Goal: Transaction & Acquisition: Purchase product/service

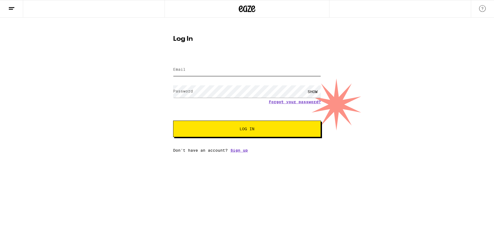
click at [202, 69] on input "Email" at bounding box center [247, 70] width 148 height 12
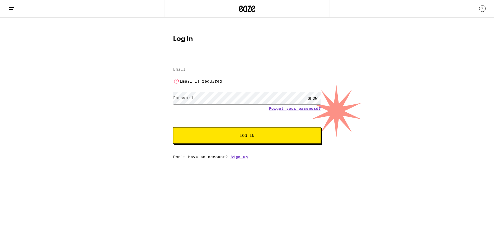
type input "[EMAIL_ADDRESS][DOMAIN_NAME]"
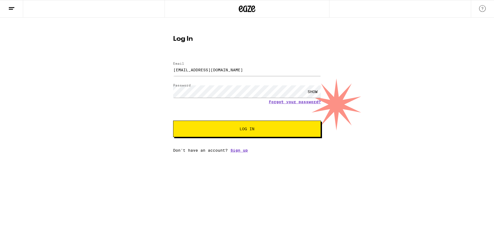
click at [239, 130] on span "Log In" at bounding box center [246, 129] width 103 height 4
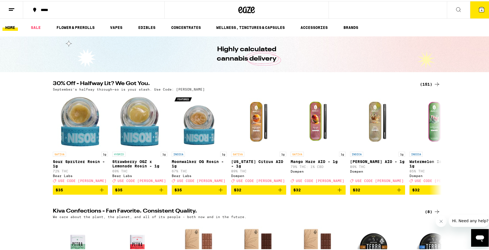
click at [46, 9] on div "*****" at bounding box center [96, 9] width 117 height 4
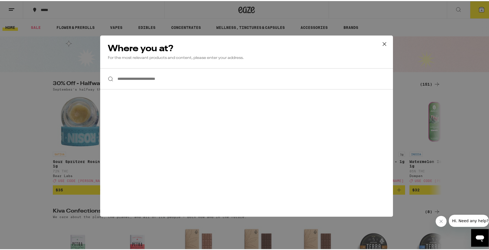
click at [158, 78] on input "**********" at bounding box center [246, 77] width 293 height 21
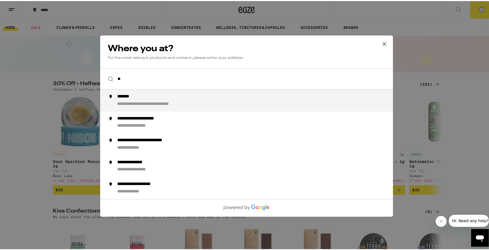
type input "*"
click at [166, 103] on div "**********" at bounding box center [257, 99] width 281 height 13
type input "**********"
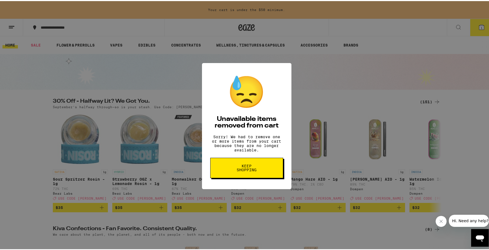
click at [250, 171] on span "Keep Shopping" at bounding box center [247, 167] width 28 height 8
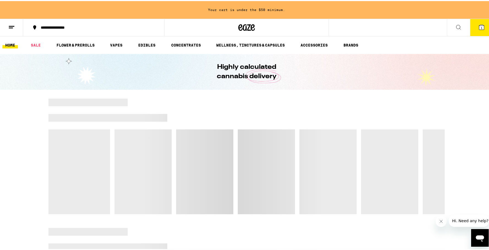
click at [481, 26] on span "1" at bounding box center [482, 26] width 2 height 3
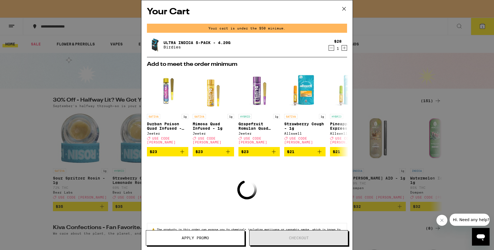
click at [330, 48] on icon "Decrement" at bounding box center [331, 48] width 3 height 0
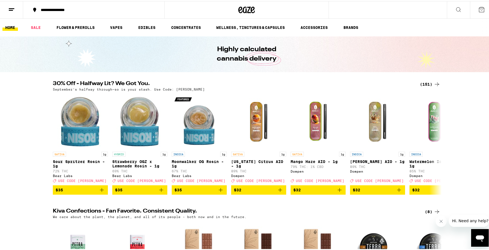
click at [480, 9] on icon at bounding box center [482, 8] width 5 height 5
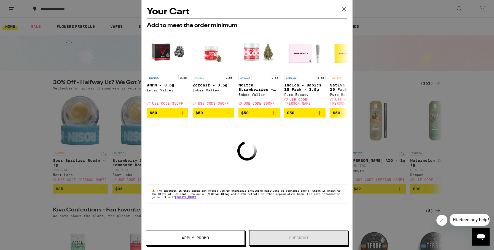
click at [344, 9] on icon at bounding box center [344, 9] width 8 height 8
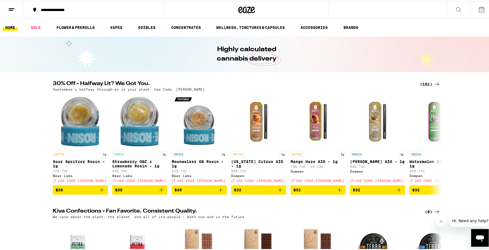
click at [12, 7] on line at bounding box center [12, 7] width 6 height 0
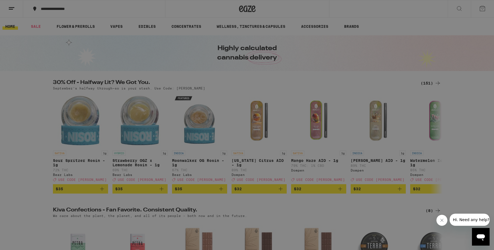
click at [48, 192] on link "Account" at bounding box center [76, 192] width 97 height 7
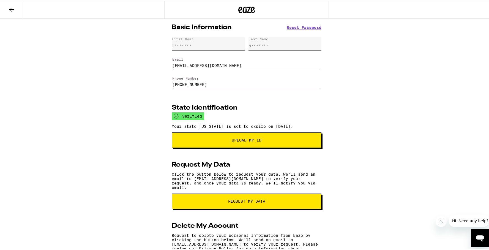
click at [245, 10] on icon at bounding box center [247, 9] width 17 height 10
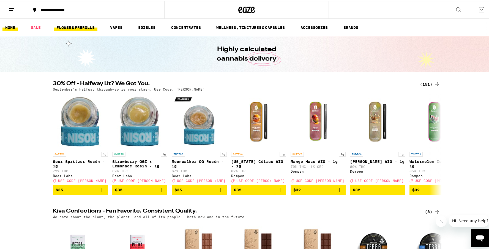
click at [76, 29] on link "FLOWER & PREROLLS" at bounding box center [76, 26] width 44 height 7
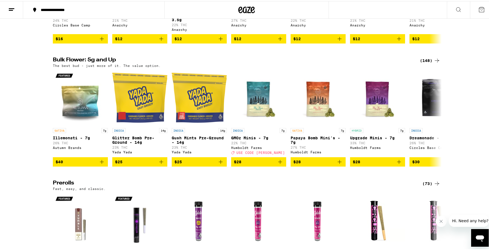
scroll to position [143, 0]
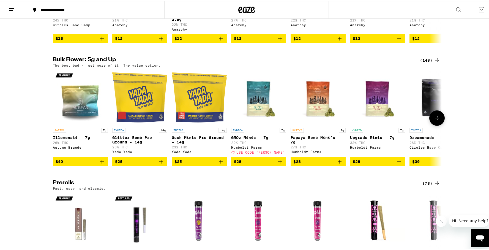
click at [436, 119] on icon at bounding box center [437, 117] width 4 height 4
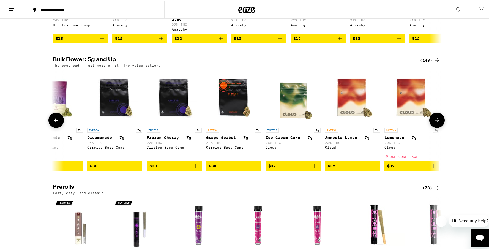
scroll to position [0, 328]
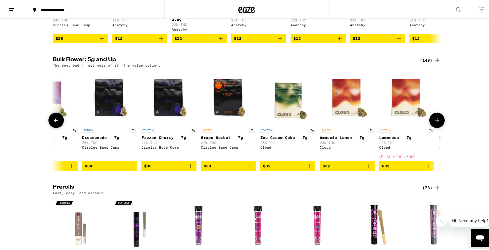
click at [434, 123] on icon at bounding box center [437, 119] width 7 height 7
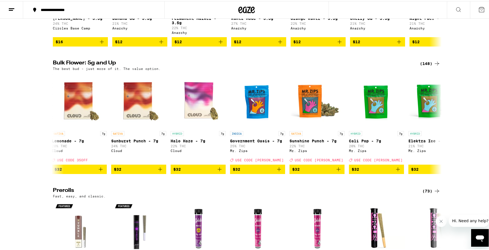
scroll to position [139, 0]
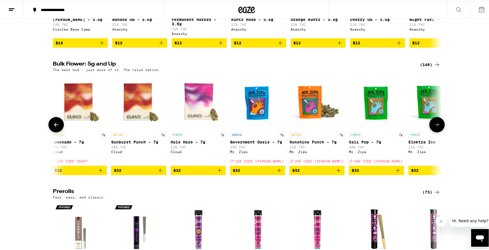
click at [54, 126] on icon at bounding box center [56, 124] width 4 height 4
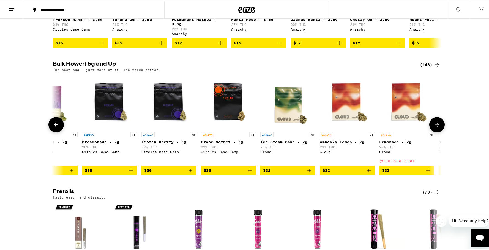
scroll to position [0, 328]
click at [55, 126] on icon at bounding box center [56, 124] width 4 height 4
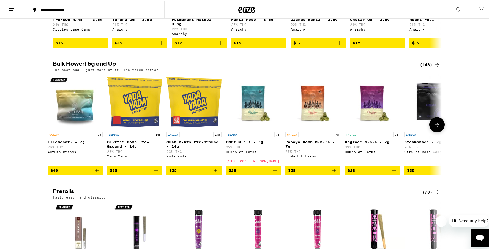
scroll to position [0, 0]
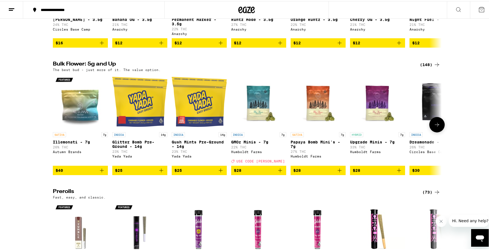
click at [379, 121] on img "Open page for Upgrade Minis - 7g from Humboldt Farms" at bounding box center [377, 100] width 55 height 55
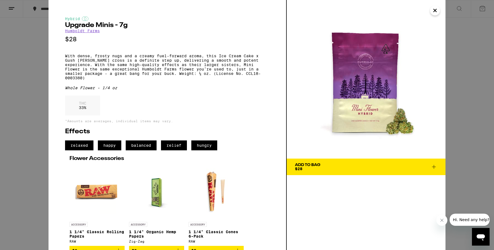
click at [434, 11] on icon "Close" at bounding box center [434, 10] width 3 height 3
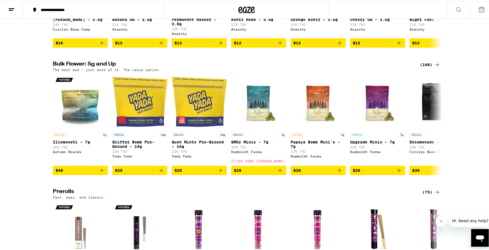
click at [428, 65] on div "(148)" at bounding box center [430, 63] width 20 height 7
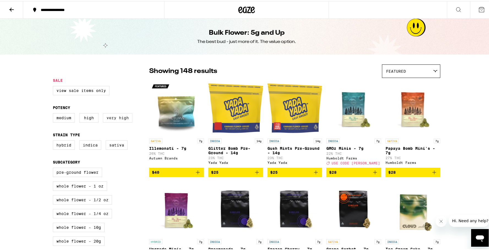
click at [110, 121] on label "Very High" at bounding box center [117, 116] width 29 height 9
click at [54, 113] on input "Very High" at bounding box center [54, 113] width 0 height 0
checkbox input "true"
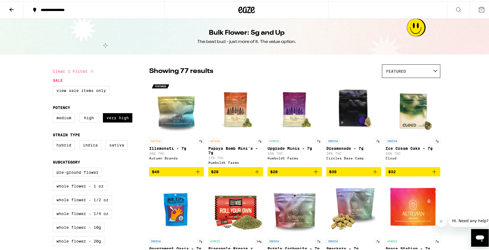
click at [235, 148] on p "Papaya Bomb Mini's - 7g" at bounding box center [236, 149] width 55 height 9
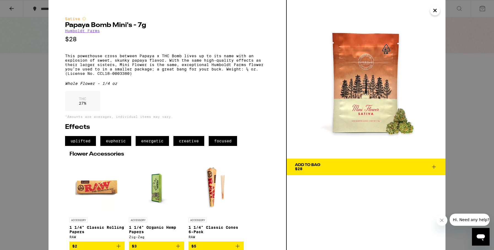
click at [321, 166] on span "Add To Bag $28" at bounding box center [366, 167] width 142 height 8
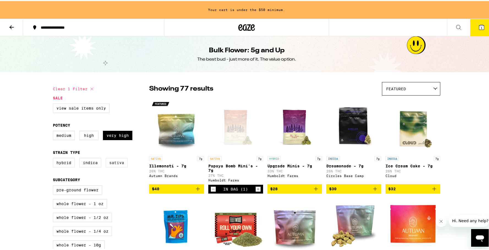
click at [118, 165] on label "Sativa" at bounding box center [117, 161] width 22 height 9
click at [54, 158] on input "Sativa" at bounding box center [54, 158] width 0 height 0
checkbox input "true"
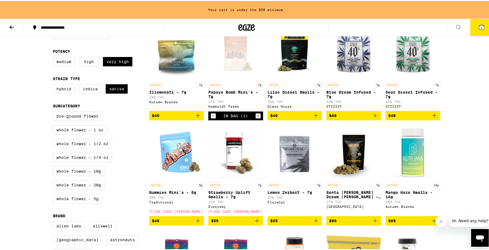
scroll to position [72, 0]
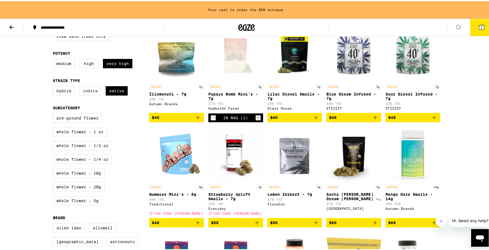
click at [86, 94] on label "Indica" at bounding box center [90, 89] width 22 height 9
click at [54, 86] on input "Indica" at bounding box center [54, 86] width 0 height 0
checkbox input "true"
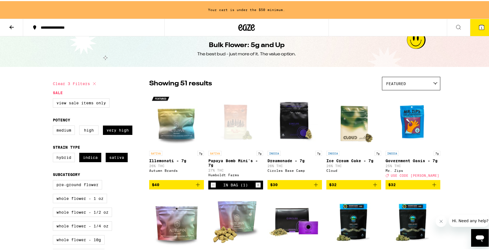
scroll to position [3, 0]
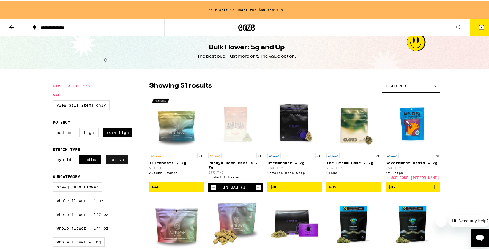
click at [114, 163] on label "Sativa" at bounding box center [117, 158] width 22 height 9
click at [54, 155] on input "Sativa" at bounding box center [54, 155] width 0 height 0
checkbox input "false"
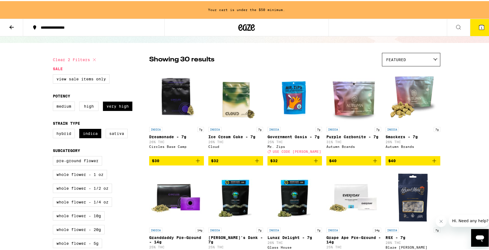
scroll to position [24, 0]
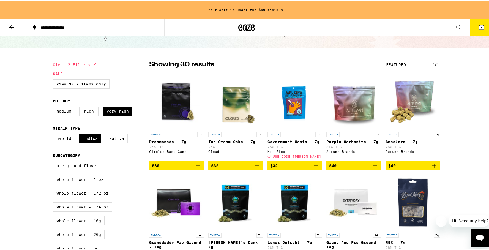
click at [164, 141] on p "Dreamonade - 7g" at bounding box center [176, 141] width 55 height 4
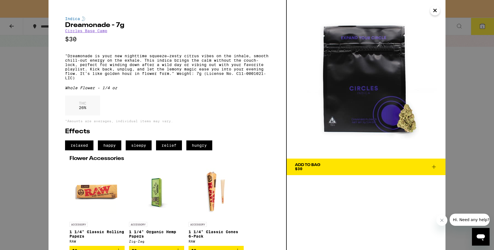
click at [436, 10] on icon "Close" at bounding box center [434, 10] width 7 height 8
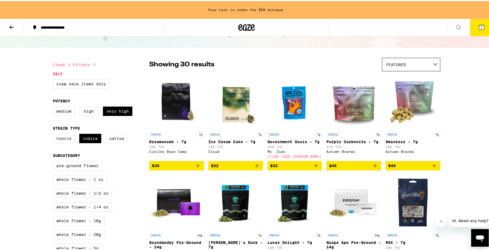
click at [65, 140] on label "Hybrid" at bounding box center [64, 137] width 22 height 9
click at [54, 134] on input "Hybrid" at bounding box center [54, 134] width 0 height 0
checkbox input "true"
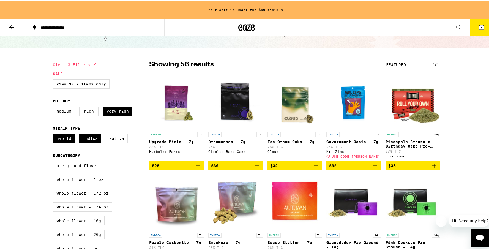
click at [159, 142] on p "Upgrade Minis - 7g" at bounding box center [176, 141] width 55 height 4
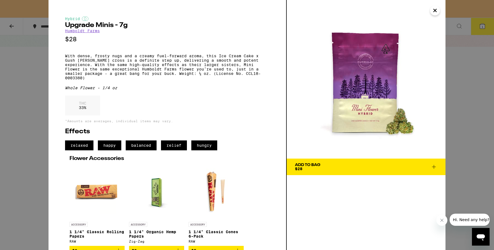
click at [435, 10] on icon "Close" at bounding box center [434, 10] width 7 height 8
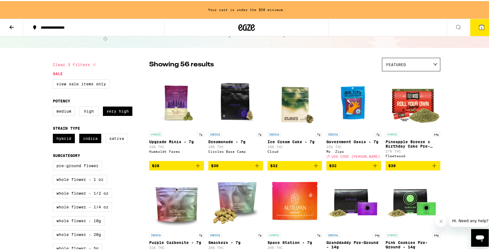
click at [93, 63] on icon at bounding box center [94, 63] width 3 height 3
checkbox input "false"
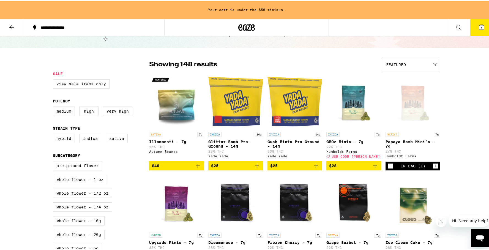
click at [77, 86] on label "View Sale Items Only" at bounding box center [81, 82] width 57 height 9
click at [54, 79] on input "View Sale Items Only" at bounding box center [54, 79] width 0 height 0
checkbox input "true"
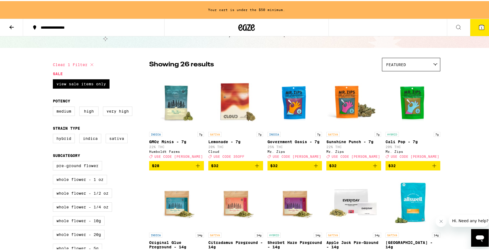
click at [11, 24] on icon at bounding box center [11, 26] width 4 height 4
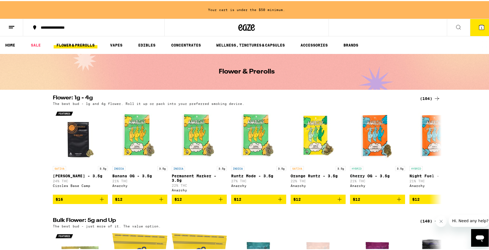
click at [430, 97] on div "(104)" at bounding box center [430, 97] width 20 height 7
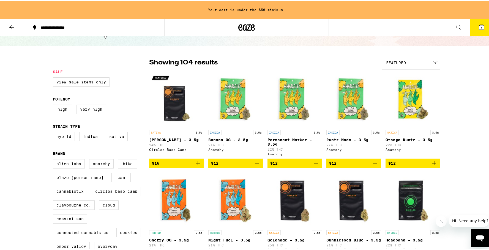
scroll to position [24, 0]
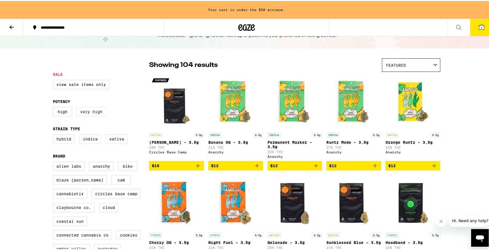
click at [92, 113] on label "Very High" at bounding box center [91, 110] width 29 height 9
click at [54, 107] on input "Very High" at bounding box center [54, 107] width 0 height 0
checkbox input "true"
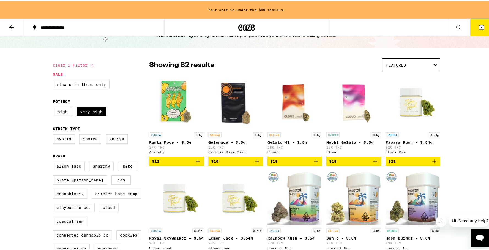
click at [89, 141] on label "Indica" at bounding box center [90, 137] width 22 height 9
click at [54, 134] on input "Indica" at bounding box center [54, 134] width 0 height 0
checkbox input "true"
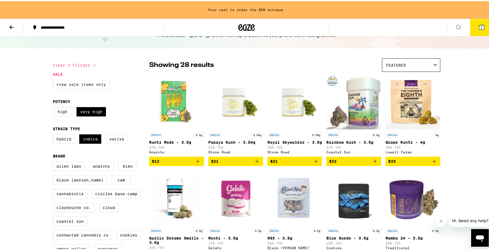
click at [86, 82] on label "View Sale Items Only" at bounding box center [81, 83] width 57 height 9
click at [54, 80] on input "View Sale Items Only" at bounding box center [54, 80] width 0 height 0
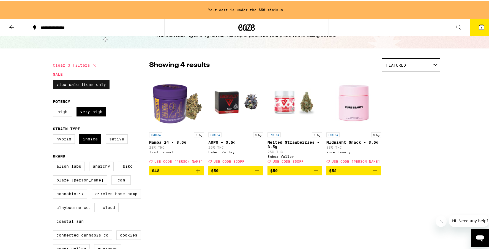
click at [97, 85] on label "View Sale Items Only" at bounding box center [81, 83] width 57 height 9
click at [54, 80] on input "View Sale Items Only" at bounding box center [54, 80] width 0 height 0
checkbox input "false"
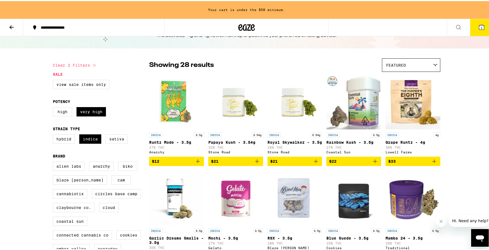
click at [228, 113] on img "Open page for Papaya Kush - 3.54g from Stone Road" at bounding box center [236, 101] width 55 height 55
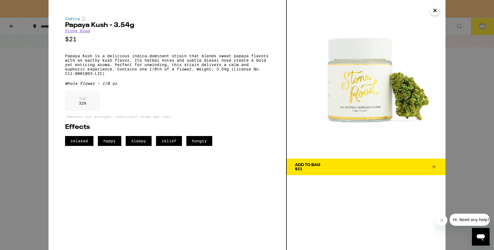
click at [313, 166] on div "Add To Bag" at bounding box center [307, 165] width 25 height 4
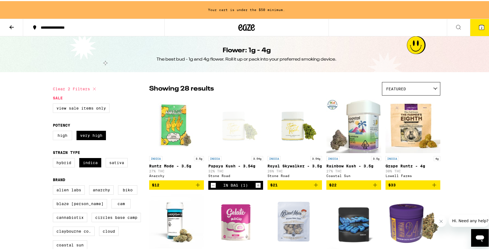
click at [11, 25] on icon at bounding box center [11, 26] width 4 height 4
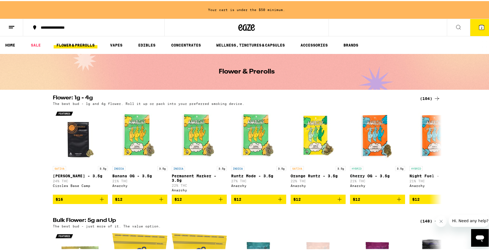
click at [480, 27] on icon at bounding box center [482, 26] width 5 height 5
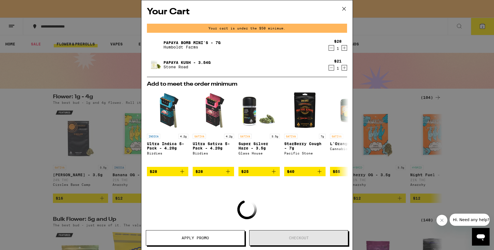
click at [345, 10] on icon at bounding box center [344, 9] width 8 height 8
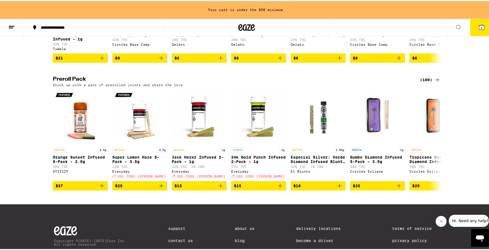
scroll to position [387, 0]
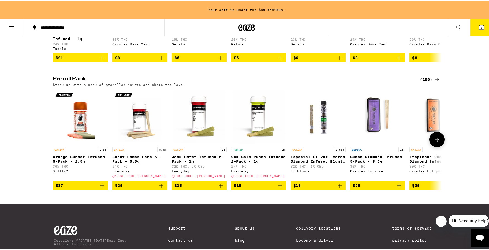
click at [436, 142] on icon at bounding box center [437, 138] width 7 height 7
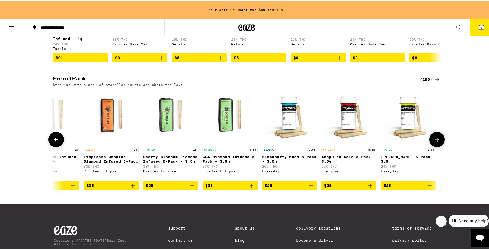
scroll to position [0, 328]
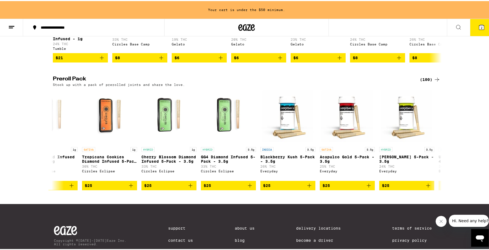
click at [427, 82] on div "(100)" at bounding box center [430, 78] width 20 height 7
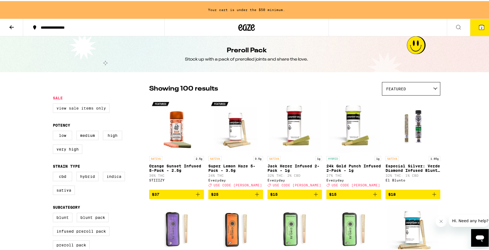
click at [98, 108] on label "View Sale Items Only" at bounding box center [81, 106] width 57 height 9
click at [54, 104] on input "View Sale Items Only" at bounding box center [54, 103] width 0 height 0
checkbox input "true"
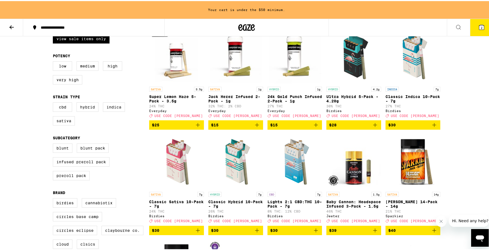
scroll to position [70, 0]
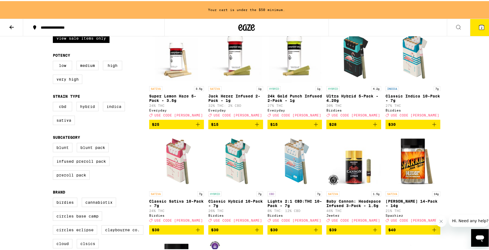
click at [401, 95] on p "Classic Indica 10-Pack - 7g" at bounding box center [413, 97] width 55 height 9
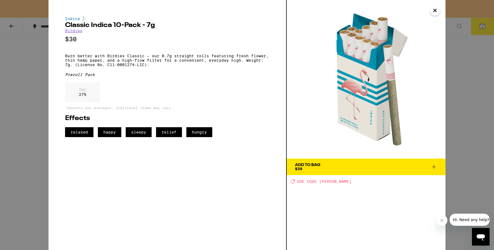
click at [434, 10] on icon "Close" at bounding box center [434, 10] width 3 height 3
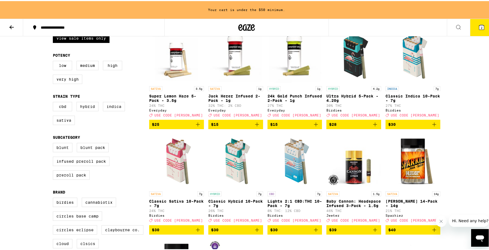
click at [351, 73] on img "Open page for Ultra Hybrid 5-Pack - 4.20g from Birdies" at bounding box center [354, 54] width 55 height 55
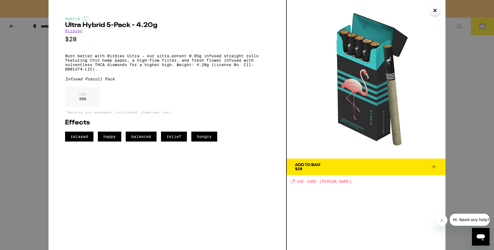
click at [434, 10] on icon "Close" at bounding box center [434, 10] width 7 height 8
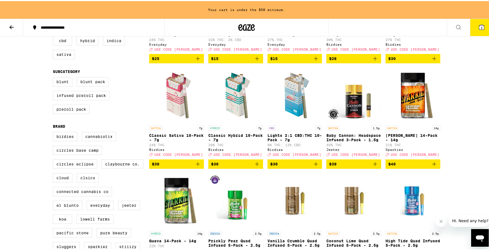
scroll to position [137, 0]
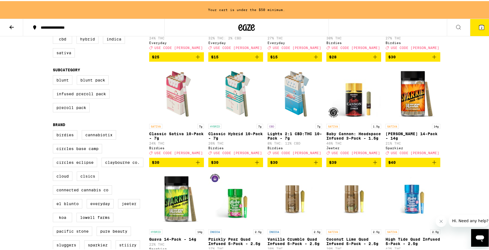
click at [165, 139] on p "Classic Sativa 10-Pack - 7g" at bounding box center [176, 135] width 55 height 9
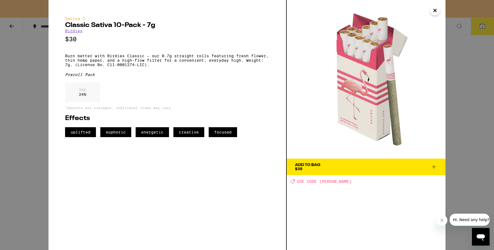
click at [383, 165] on span "Add To Bag $30" at bounding box center [366, 167] width 142 height 8
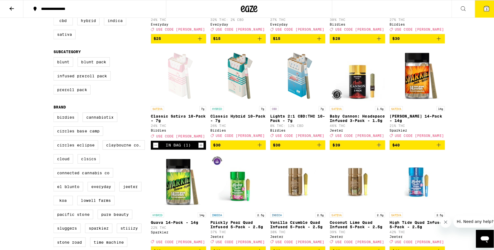
scroll to position [120, 0]
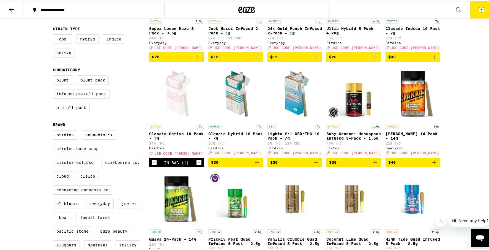
click at [481, 8] on span "3" at bounding box center [482, 8] width 2 height 3
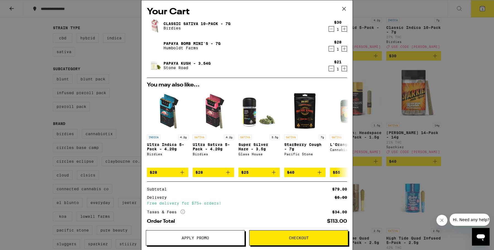
click at [329, 30] on icon "Decrement" at bounding box center [331, 29] width 5 height 7
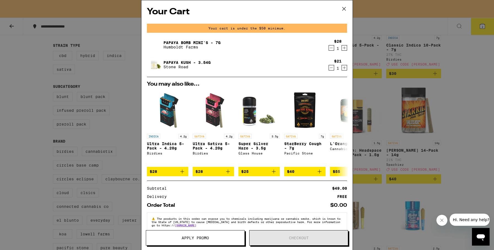
scroll to position [137, 0]
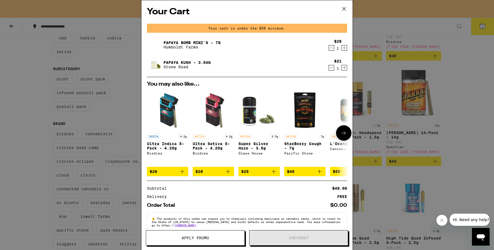
click at [213, 119] on img "Open page for Ultra Sativa 5-Pack - 4.20g from Birdies" at bounding box center [213, 110] width 41 height 41
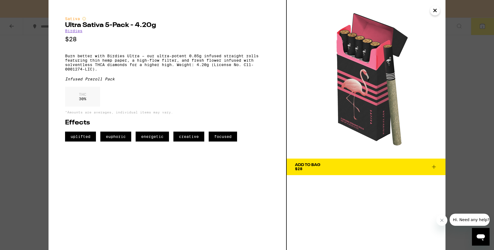
click at [315, 165] on div "Add To Bag" at bounding box center [307, 165] width 25 height 4
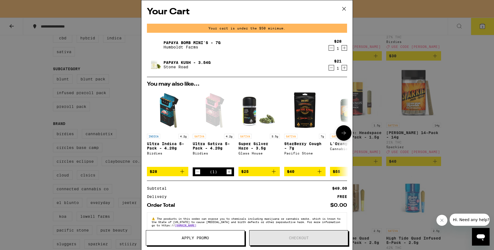
scroll to position [120, 0]
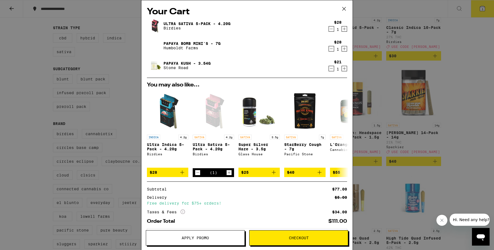
click at [329, 30] on icon "Decrement" at bounding box center [331, 29] width 5 height 7
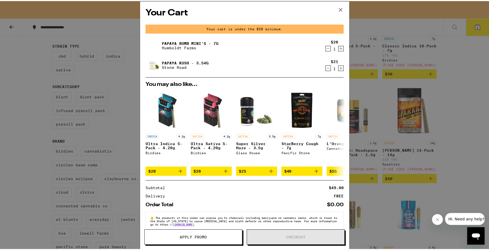
scroll to position [137, 0]
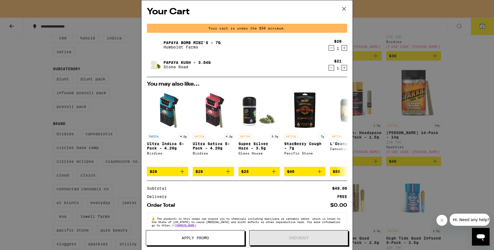
click at [345, 8] on icon at bounding box center [343, 8] width 3 height 3
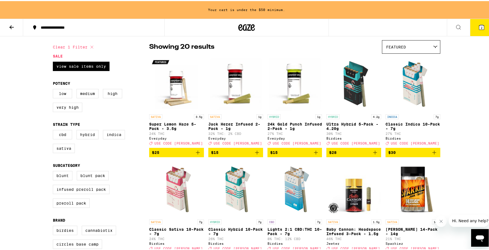
scroll to position [41, 0]
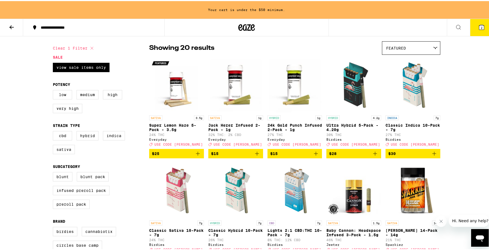
click at [212, 128] on p "Jack Herer Infused 2-Pack - 1g" at bounding box center [236, 126] width 55 height 9
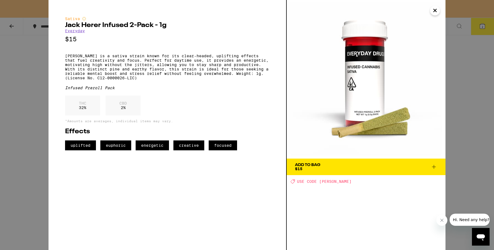
click at [368, 166] on span "Add To Bag $15" at bounding box center [366, 167] width 142 height 8
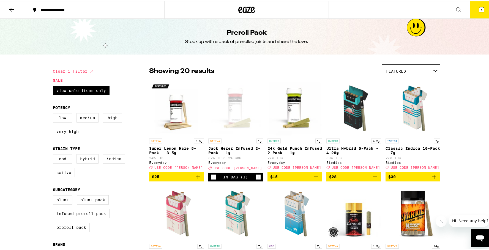
click at [480, 7] on icon at bounding box center [482, 8] width 5 height 5
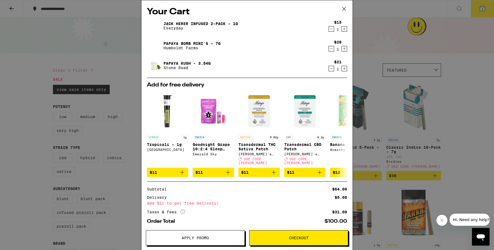
click at [359, 75] on div "Your Cart Jack Herer Infused 2-Pack - 1g Everyday $15 1 Papaya Bomb Mini's - 7g…" at bounding box center [247, 125] width 494 height 250
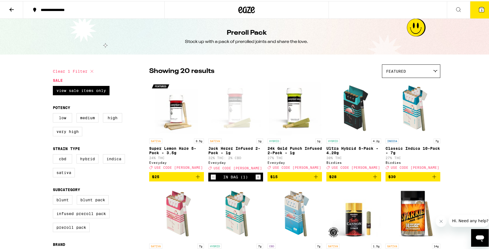
click at [359, 75] on div "Showing 20 results Featured Featured Price: Low to High Price: High to Low" at bounding box center [294, 69] width 291 height 13
click at [480, 10] on icon at bounding box center [482, 8] width 5 height 5
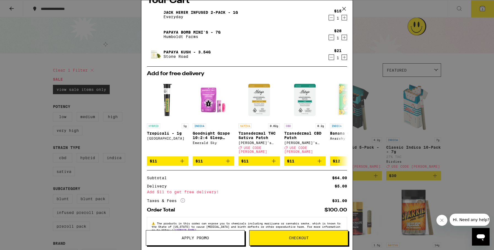
scroll to position [15, 0]
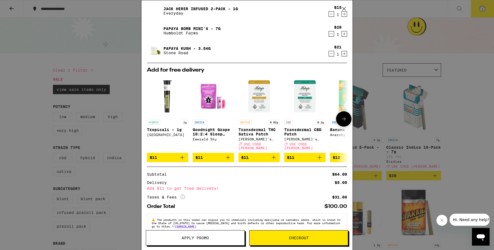
click at [340, 118] on icon at bounding box center [343, 119] width 7 height 7
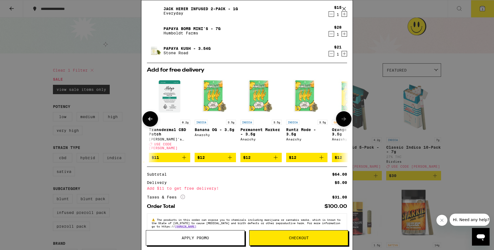
scroll to position [0, 136]
click at [340, 118] on icon at bounding box center [343, 119] width 7 height 7
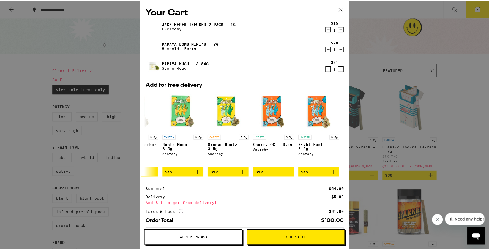
scroll to position [24, 0]
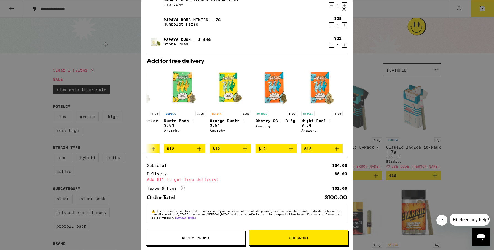
click at [344, 8] on icon at bounding box center [344, 9] width 8 height 8
